Goal: Task Accomplishment & Management: Use online tool/utility

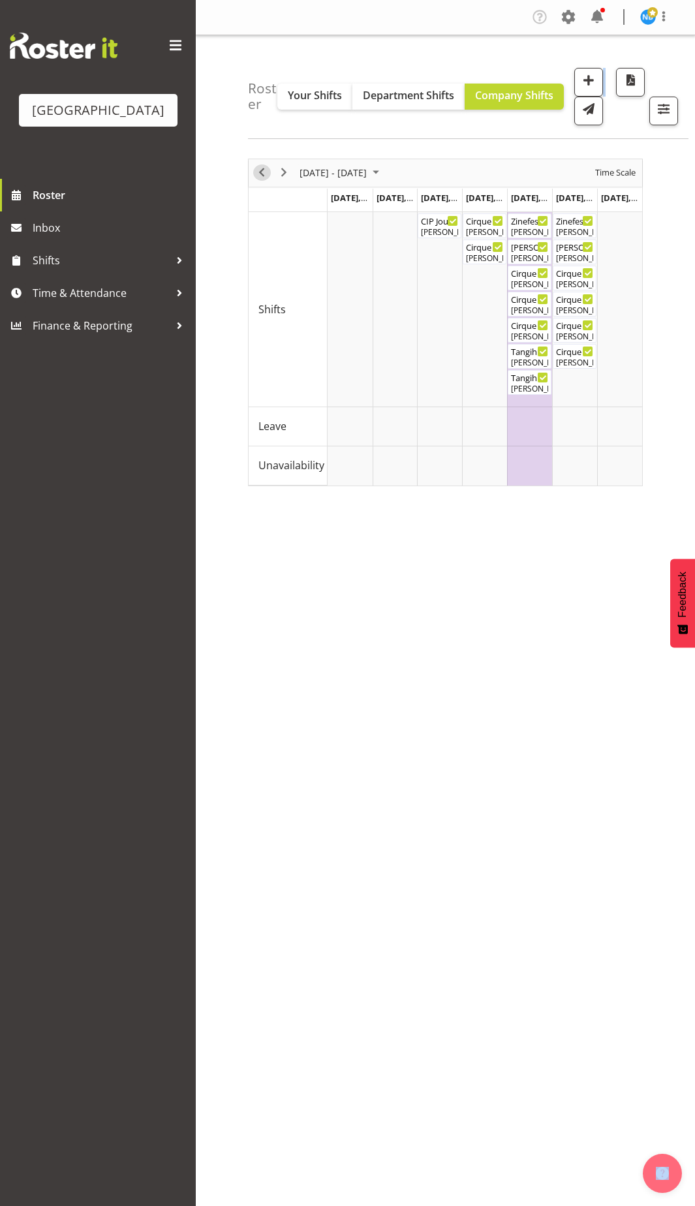
click at [262, 172] on span "Previous" at bounding box center [262, 172] width 16 height 16
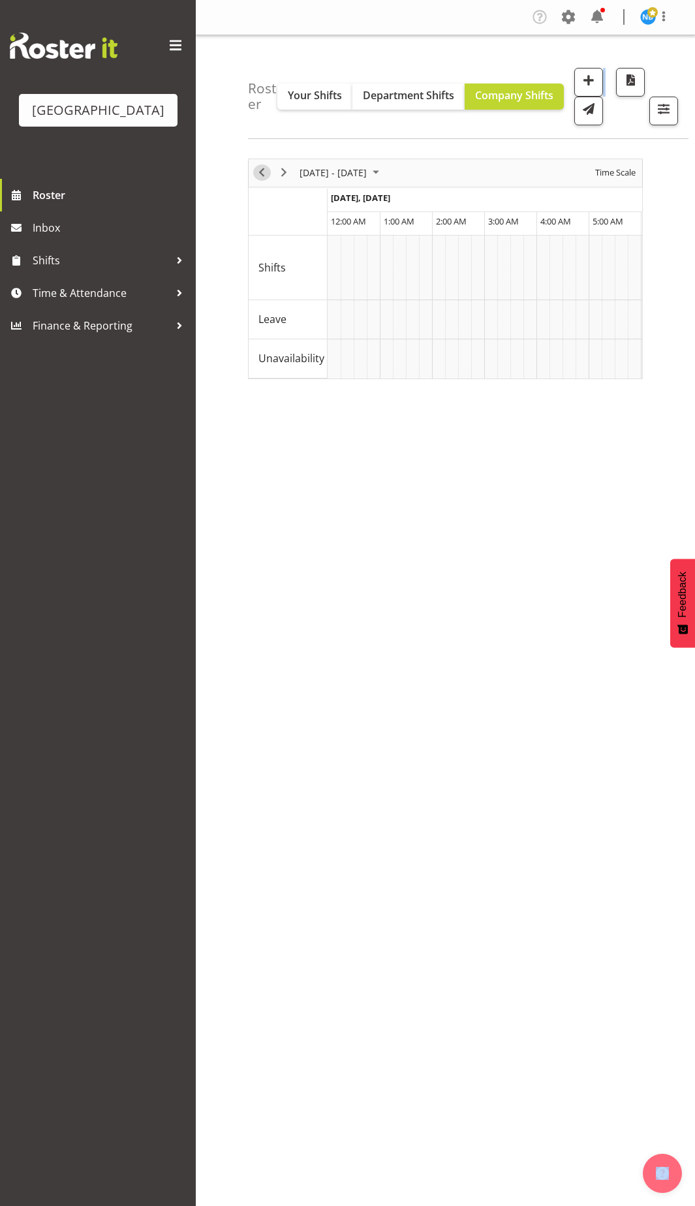
click at [264, 172] on span "Previous" at bounding box center [262, 172] width 16 height 16
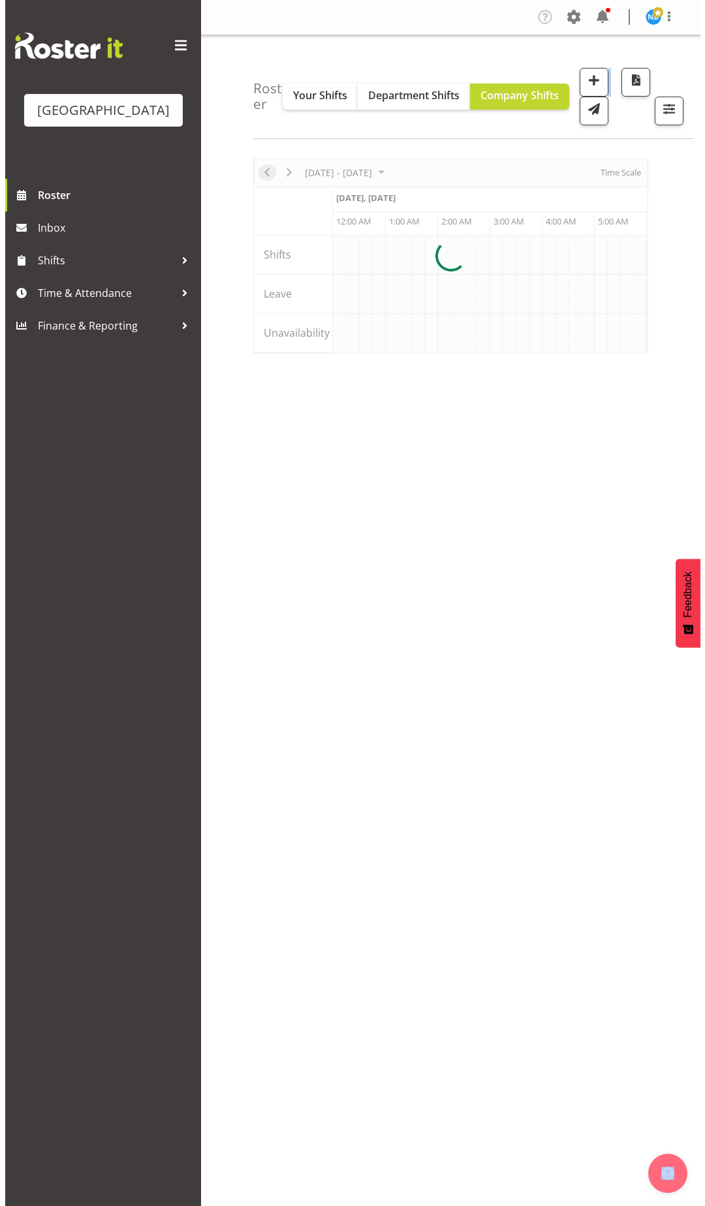
scroll to position [0, 1252]
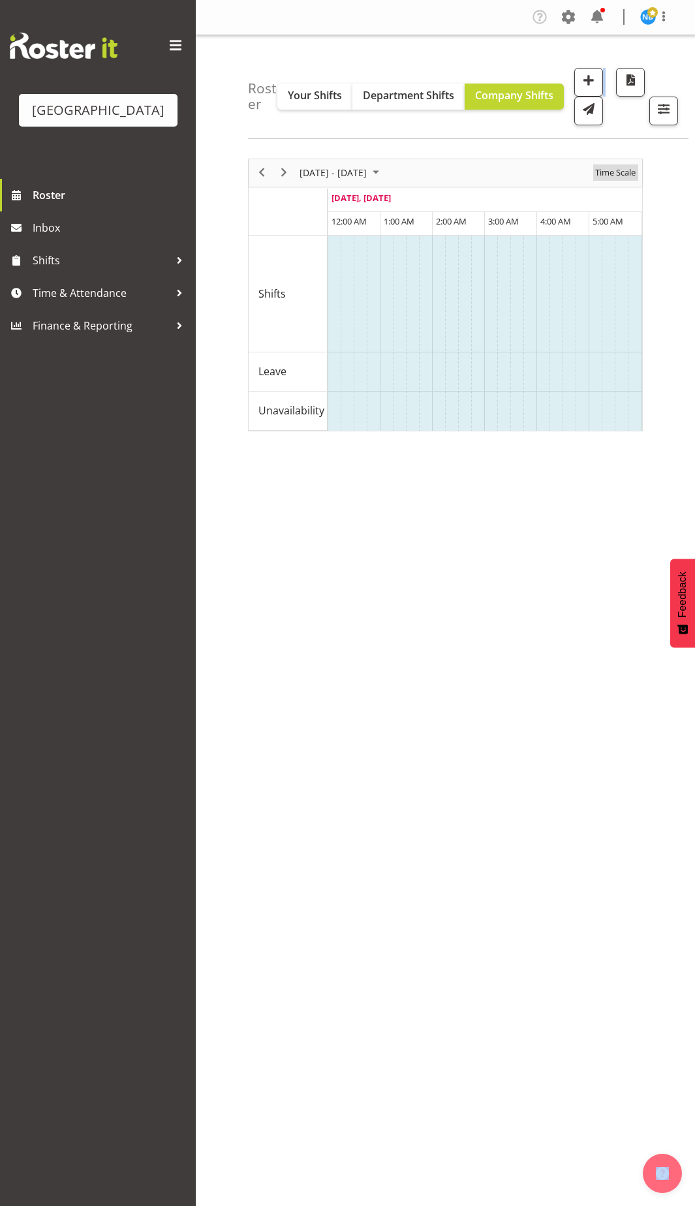
click at [630, 173] on span "Time Scale" at bounding box center [615, 172] width 43 height 16
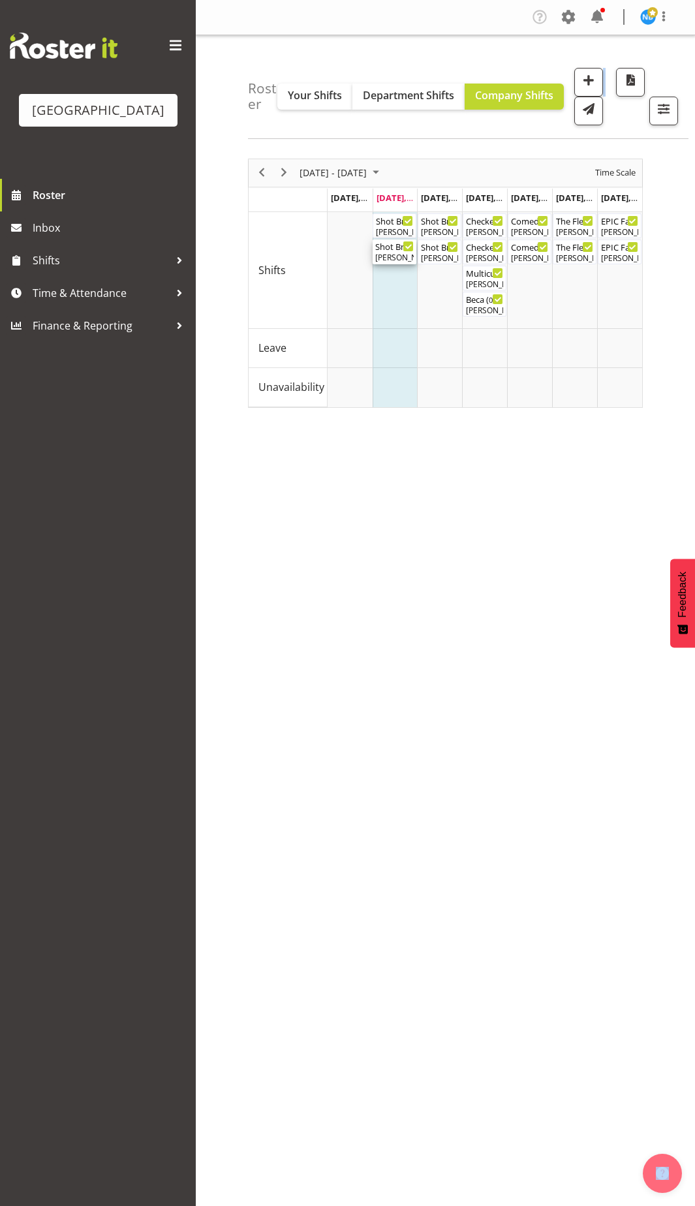
click at [391, 250] on div "Shot Bro. [GEOGRAPHIC_DATA]. (No Bar) ( 06:00 PM - 09:15 PM )" at bounding box center [394, 245] width 38 height 13
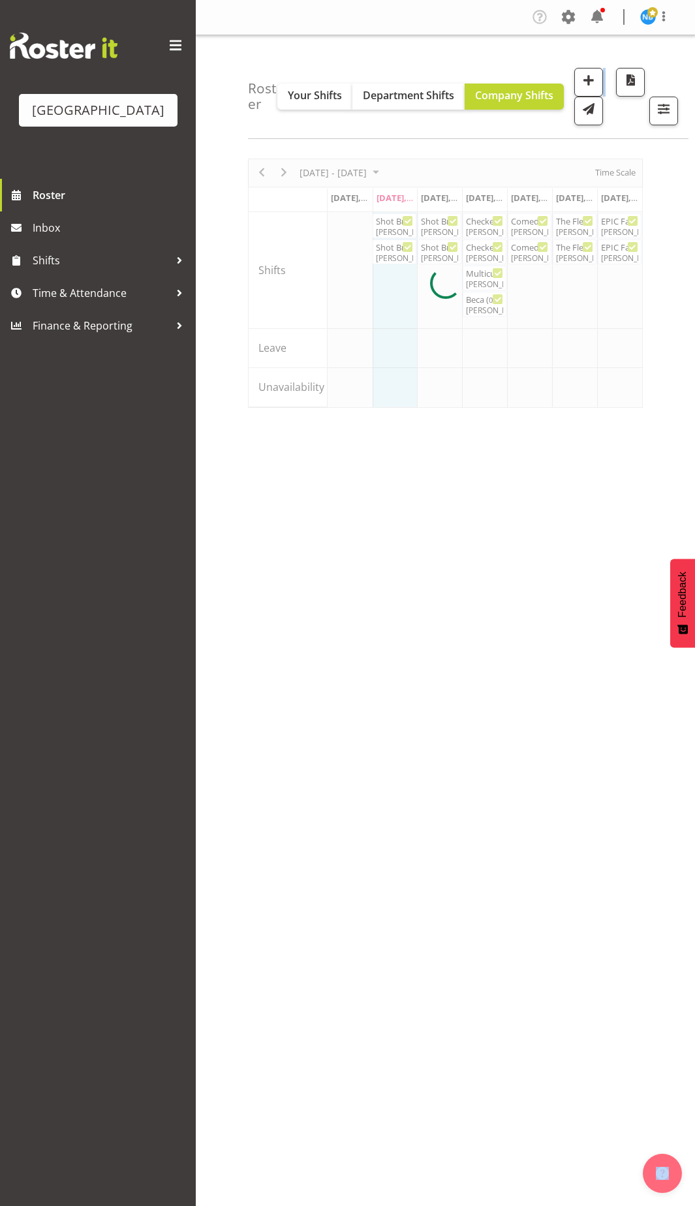
click at [391, 250] on div at bounding box center [445, 283] width 395 height 249
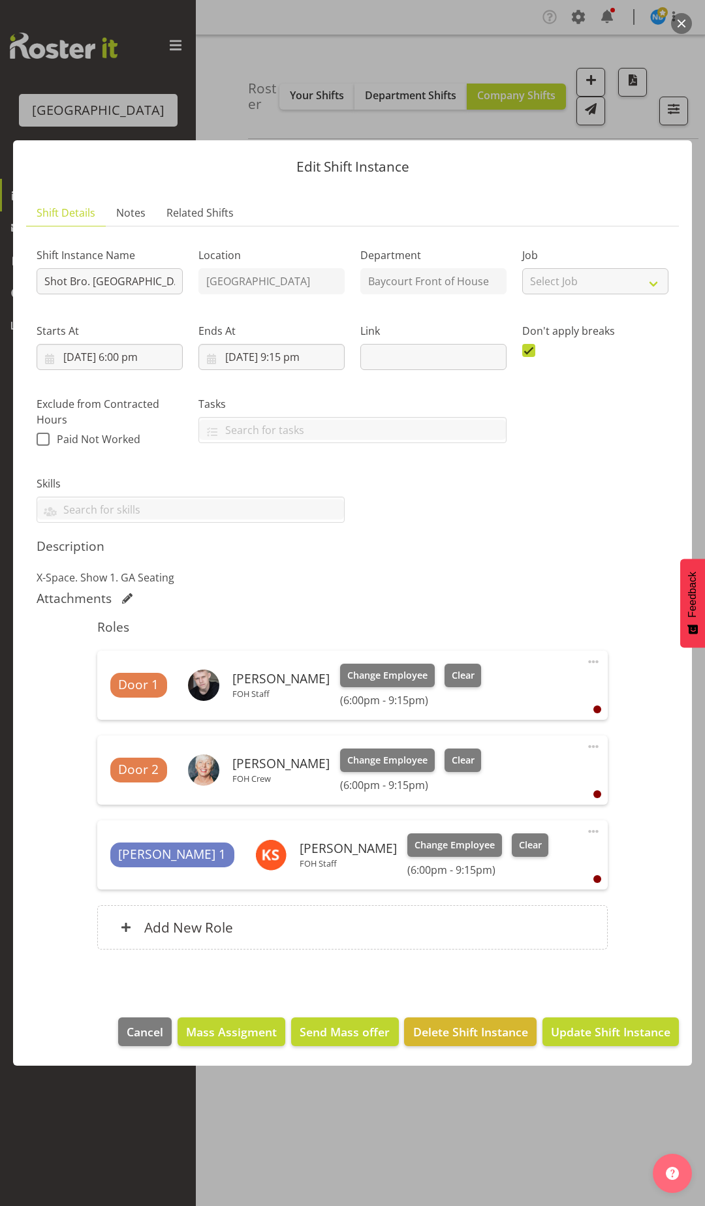
click at [626, 119] on div "Edit Shift Instance Shift Details Notes Related Shifts Shift Instance Name Shot…" at bounding box center [352, 603] width 705 height 990
click at [530, 1151] on div at bounding box center [352, 603] width 705 height 1206
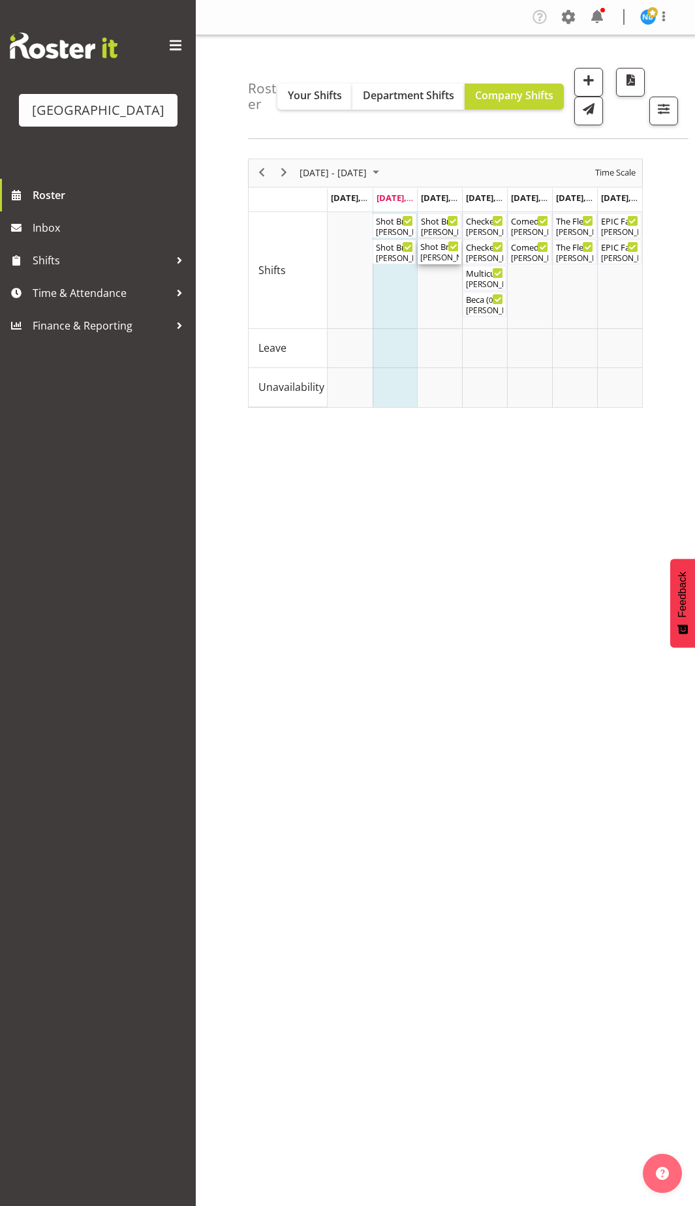
click at [429, 254] on div "[PERSON_NAME], [PERSON_NAME], [PERSON_NAME]" at bounding box center [439, 258] width 38 height 12
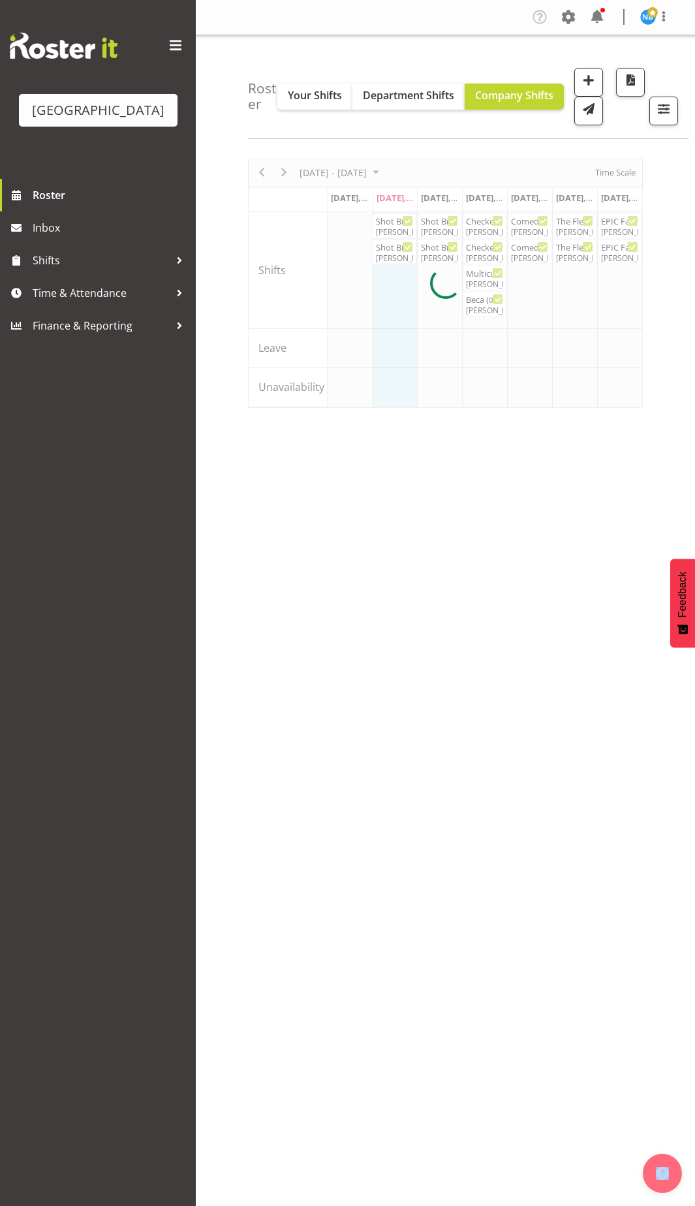
click at [429, 254] on div at bounding box center [445, 283] width 395 height 249
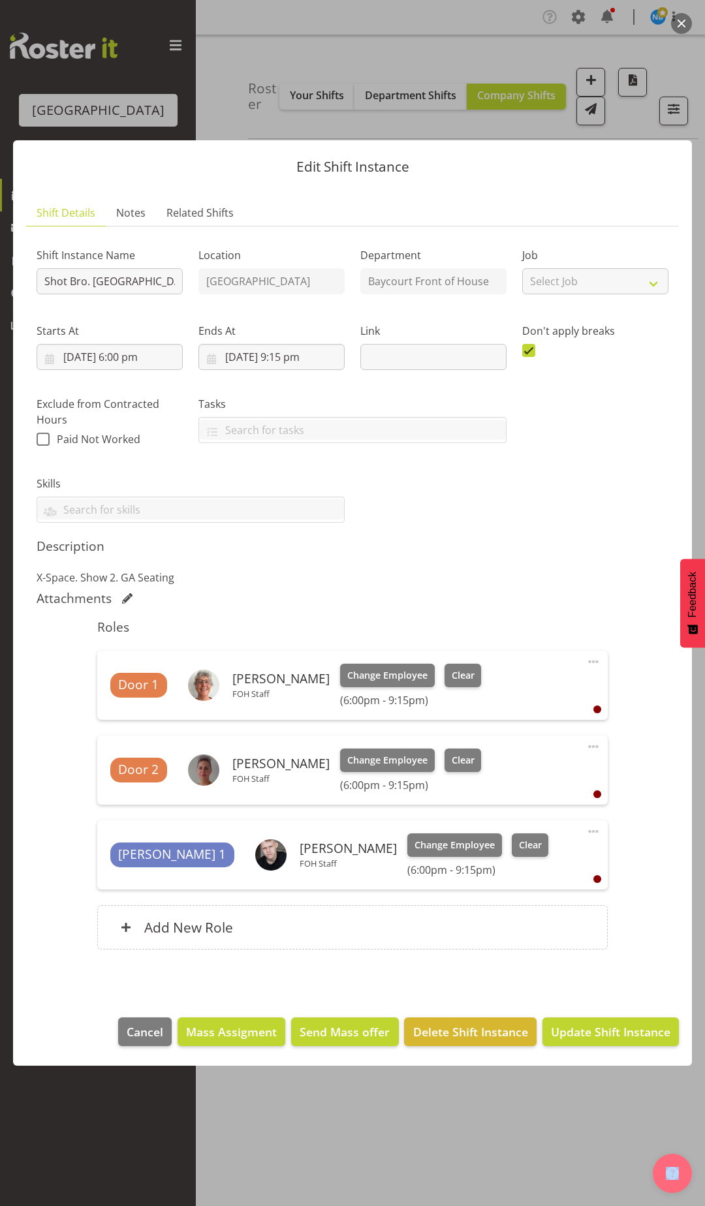
click at [502, 136] on div "Edit Shift Instance Shift Details Notes Related Shifts Shift Instance Name Shot…" at bounding box center [352, 603] width 705 height 990
click at [539, 123] on div "Edit Shift Instance Shift Details Notes Related Shifts Shift Instance Name Shot…" at bounding box center [352, 603] width 705 height 990
